Goal: Task Accomplishment & Management: Complete application form

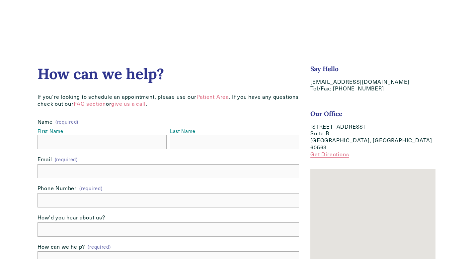
scroll to position [33, 0]
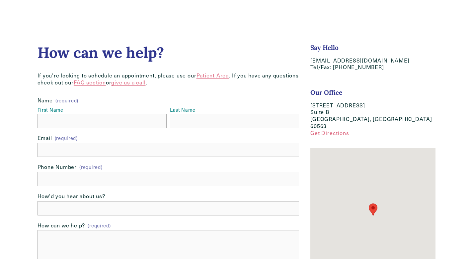
drag, startPoint x: 37, startPoint y: 192, endPoint x: 59, endPoint y: 185, distance: 23.6
click at [37, 192] on div "Name (required) First Name Last Name Email (required) Phone Number (required) H…" at bounding box center [168, 191] width 273 height 201
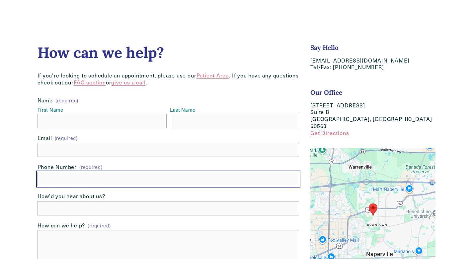
click at [59, 185] on input "text" at bounding box center [169, 179] width 262 height 14
type input "(235) 689-5054"
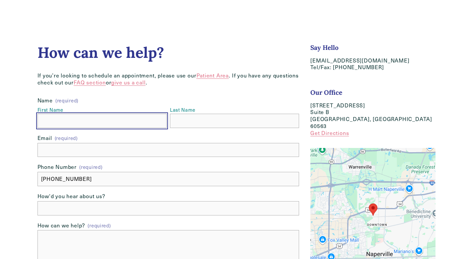
type input "Demi"
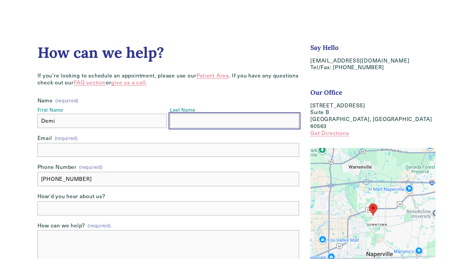
type input "Taylor"
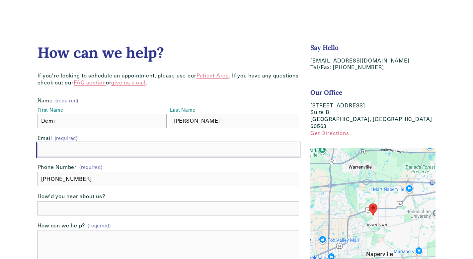
type input "demiseowebexpert@gmail.com"
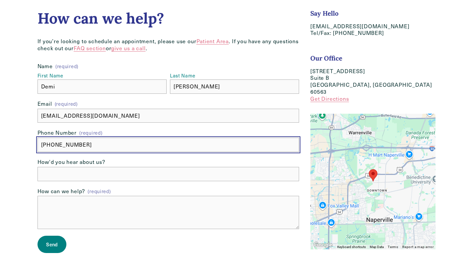
scroll to position [100, 0]
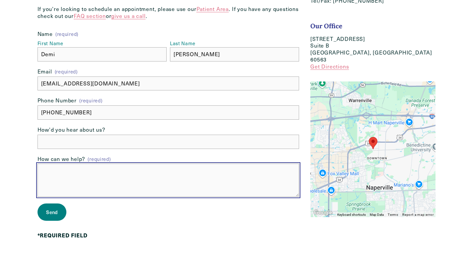
click at [53, 193] on textarea "How can we help? (required)" at bounding box center [169, 179] width 262 height 33
paste textarea "Re: Drop Traffic Hello Good Morning, I have found some major errors that corres…"
type textarea "Re: Drop Traffic Hello Good Morning, I have found some major errors that corres…"
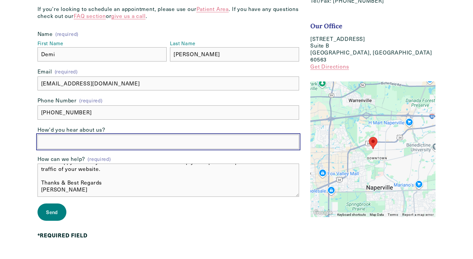
click at [86, 144] on input "How'd you hear about us?" at bounding box center [169, 141] width 262 height 14
type input "other"
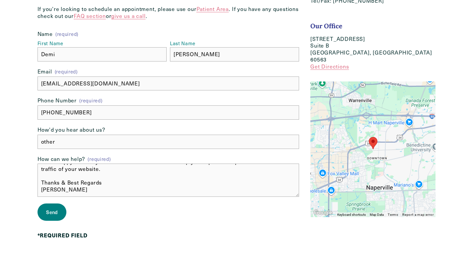
click at [60, 211] on button "Send Send" at bounding box center [52, 211] width 29 height 17
